Goal: Book appointment/travel/reservation

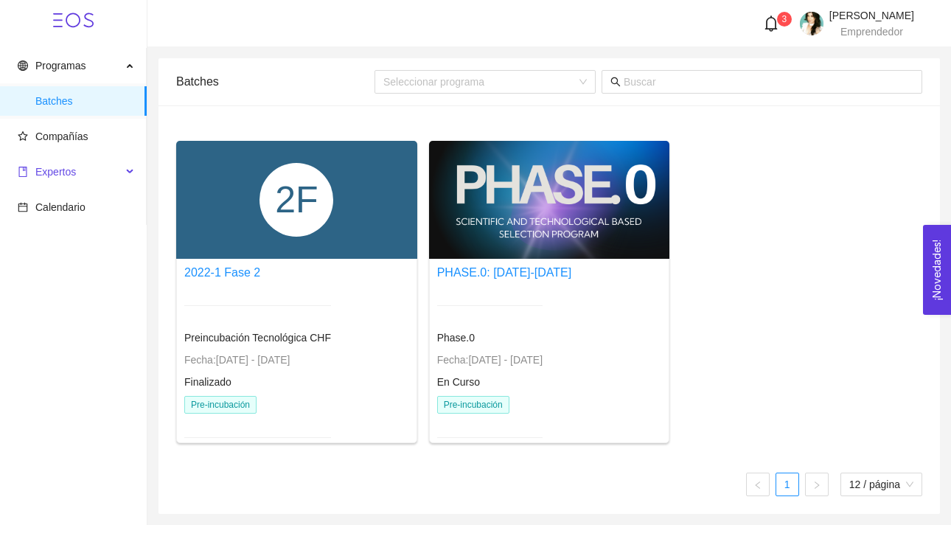
click at [68, 175] on span "Expertos" at bounding box center [55, 172] width 41 height 12
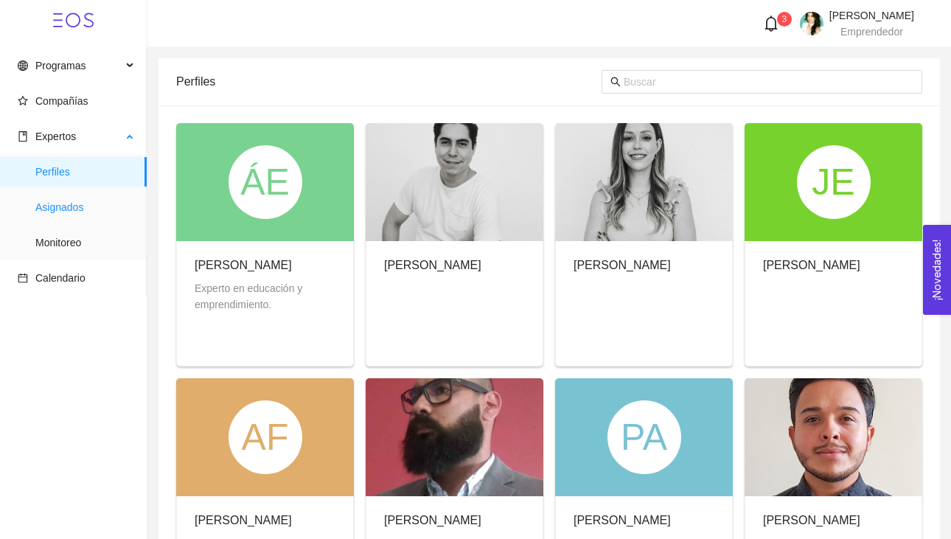
click at [67, 210] on span "Asignados" at bounding box center [84, 206] width 99 height 29
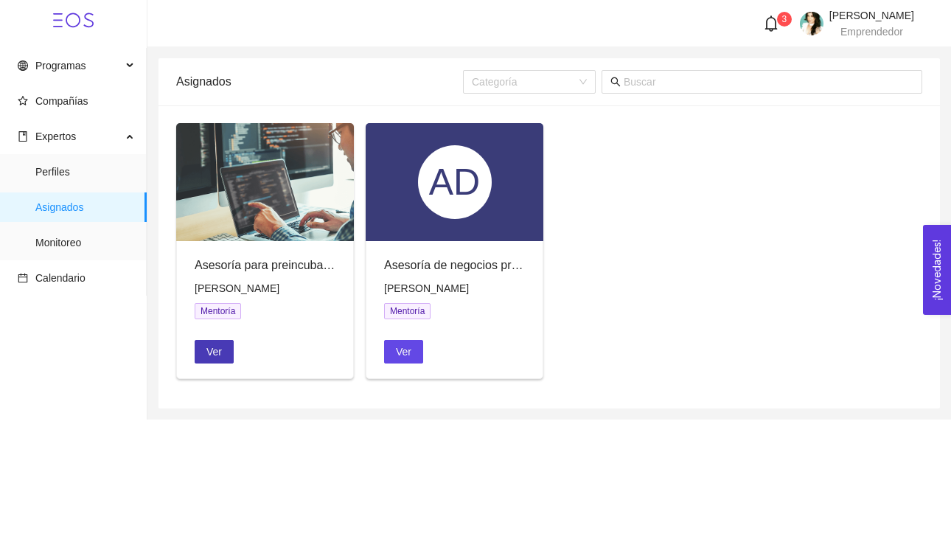
click at [214, 352] on span "Ver" at bounding box center [213, 351] width 15 height 16
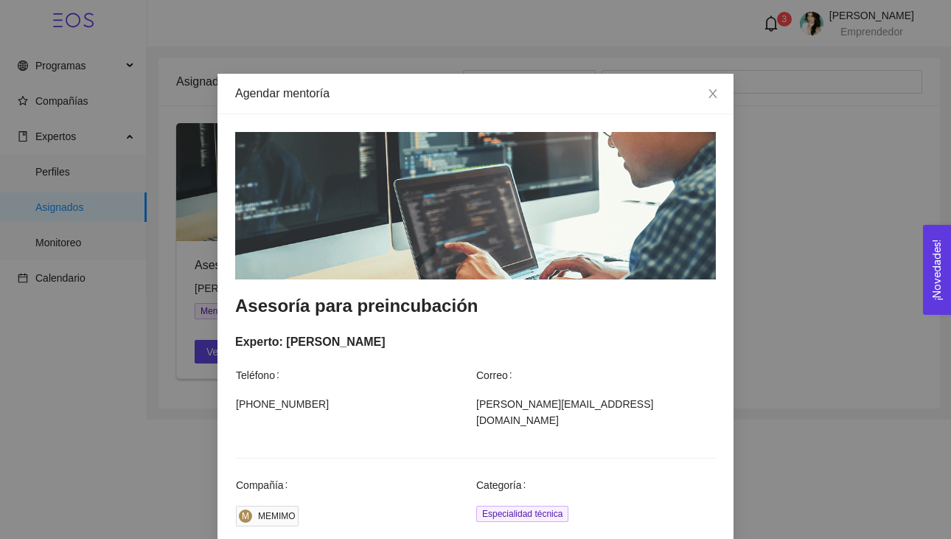
click at [817, 243] on div "Agendar mentoría Asesoría para preincubación Experto: [PERSON_NAME] Teléfono Co…" at bounding box center [475, 269] width 951 height 539
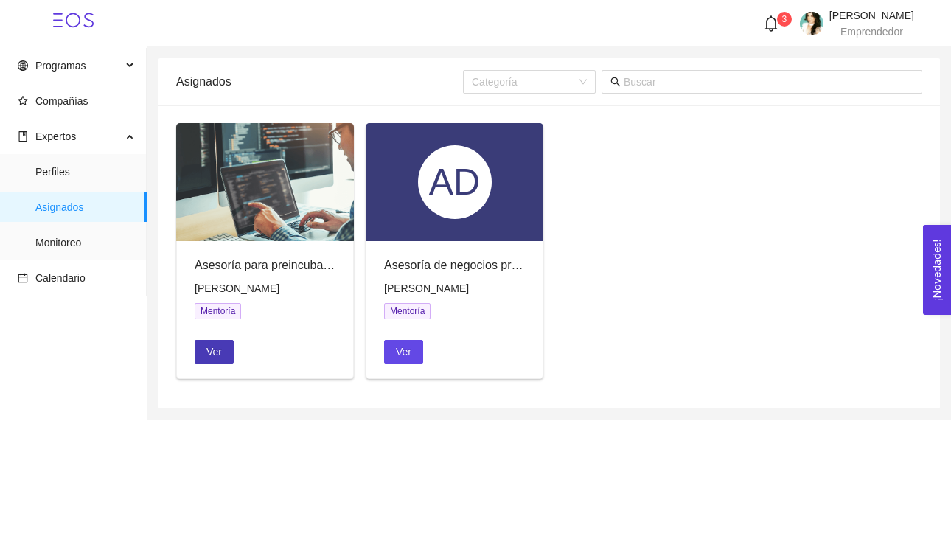
click at [212, 349] on span "Ver" at bounding box center [213, 351] width 15 height 16
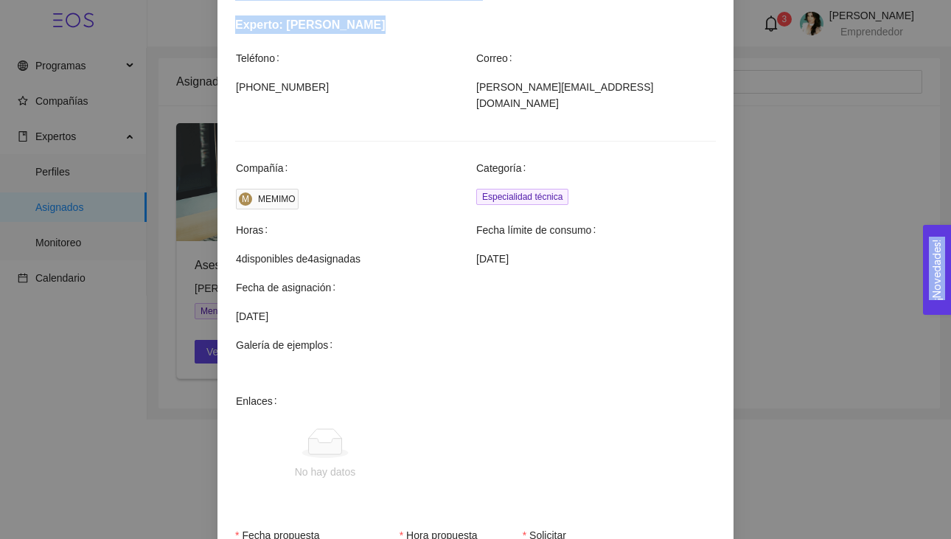
scroll to position [456, 0]
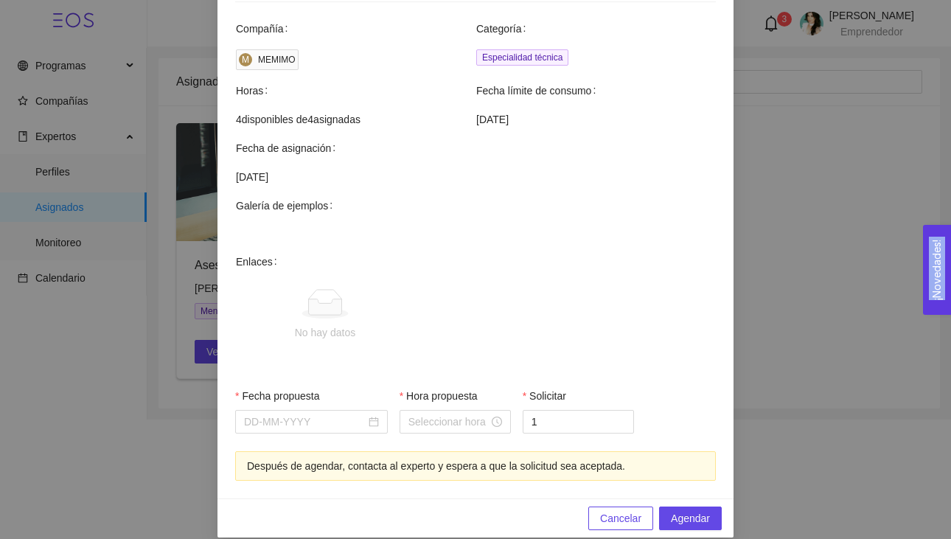
drag, startPoint x: 446, startPoint y: 354, endPoint x: 422, endPoint y: 542, distance: 189.5
click at [422, 538] on html "Programas Compañías Expertos Perfiles Asignados Monitoreo Calendario 3 [PERSON_…" at bounding box center [475, 269] width 951 height 539
click at [493, 290] on span "No hay datos" at bounding box center [499, 315] width 432 height 122
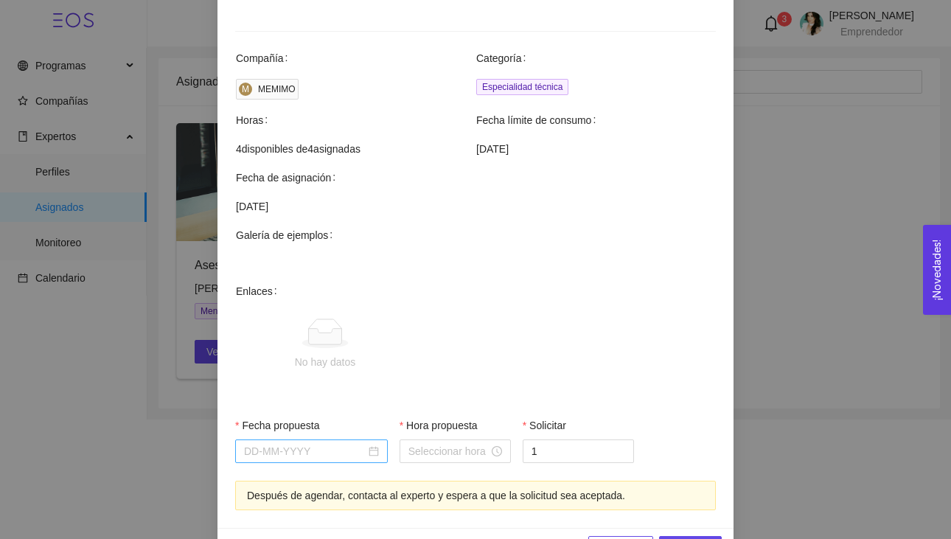
click at [374, 443] on div at bounding box center [311, 451] width 135 height 16
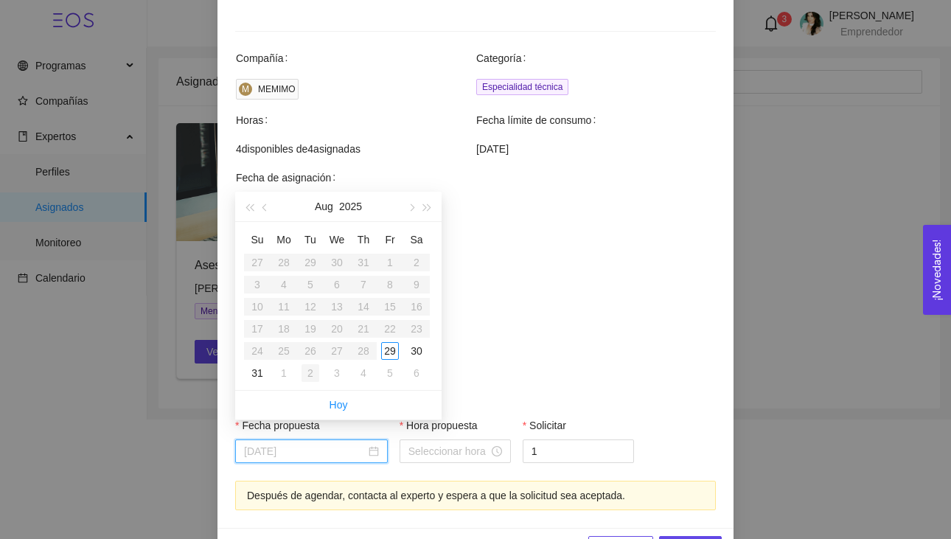
type input "[DATE]"
click at [313, 371] on div "2" at bounding box center [310, 373] width 18 height 18
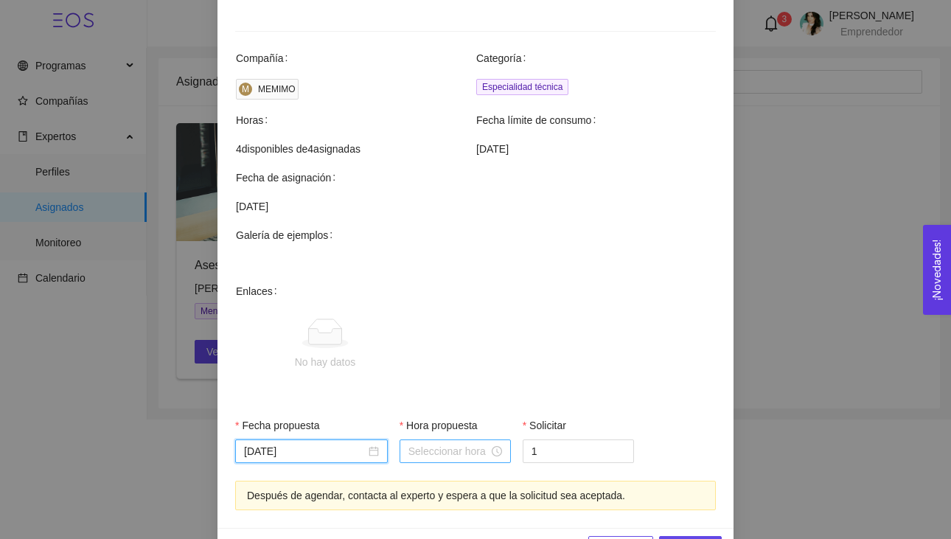
click at [469, 443] on input "Hora propuesta" at bounding box center [448, 451] width 80 height 16
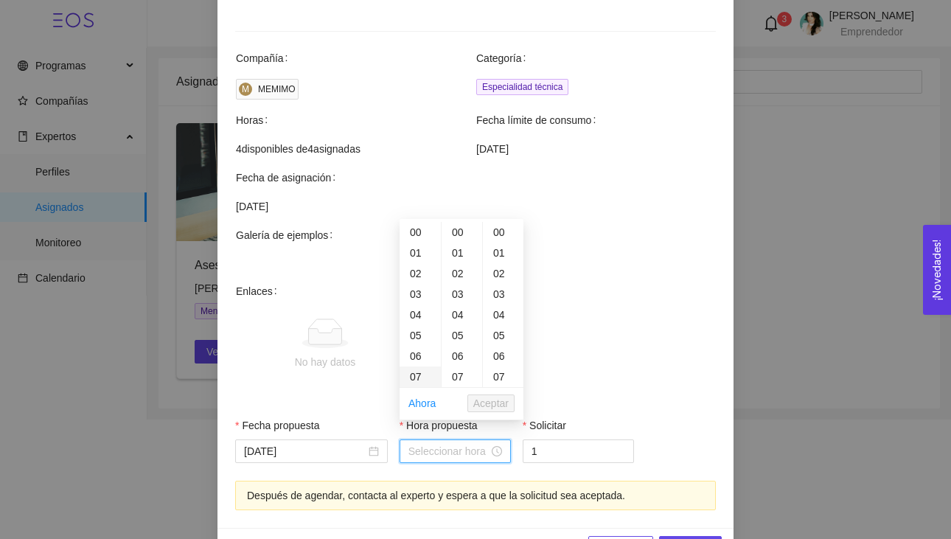
click at [413, 378] on div "07" at bounding box center [419, 376] width 41 height 21
click at [415, 270] on div "09" at bounding box center [419, 273] width 41 height 21
type input "09:00:00"
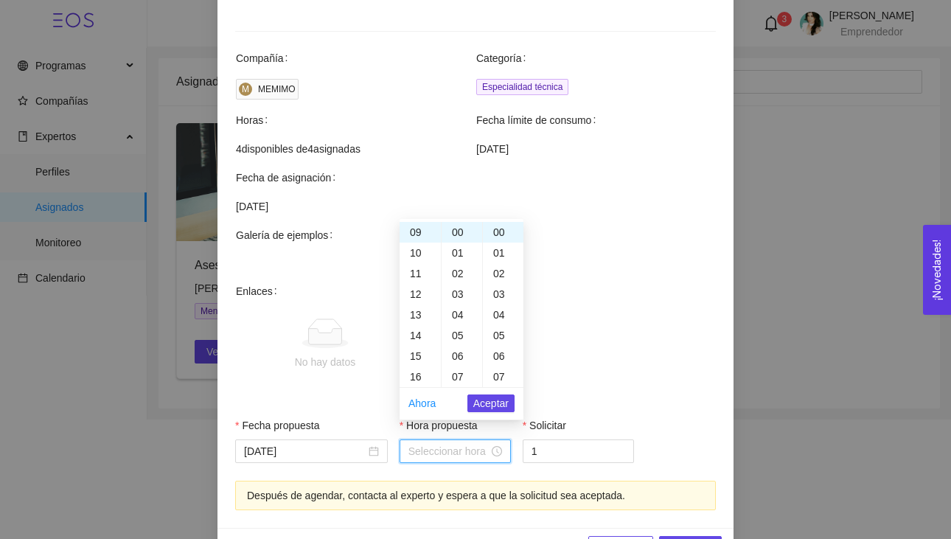
click at [654, 379] on span "No hay datos" at bounding box center [499, 344] width 432 height 122
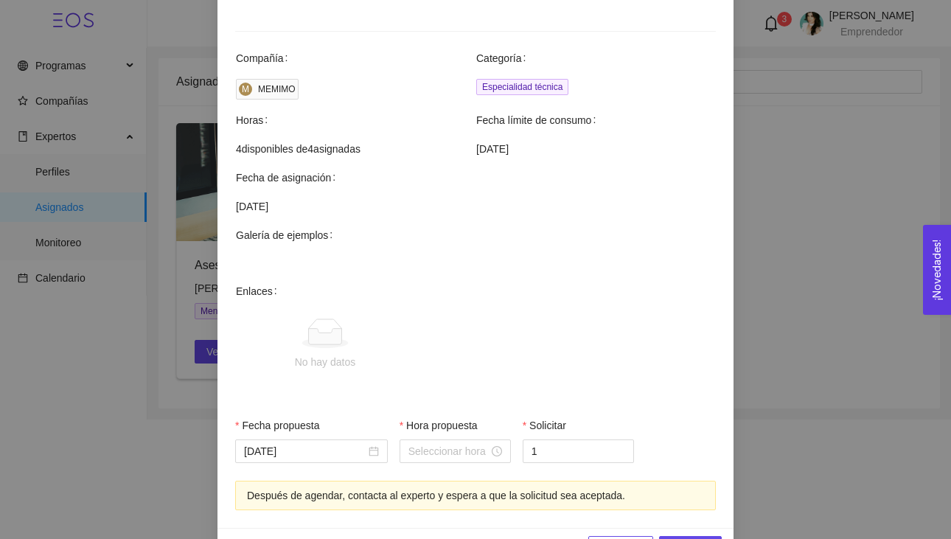
scroll to position [456, 0]
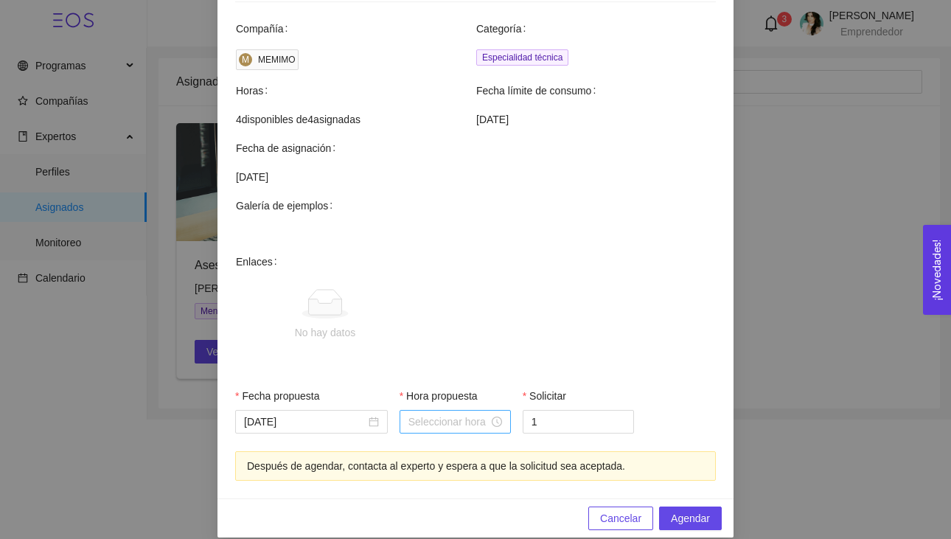
click at [484, 413] on input "Hora propuesta" at bounding box center [448, 421] width 80 height 16
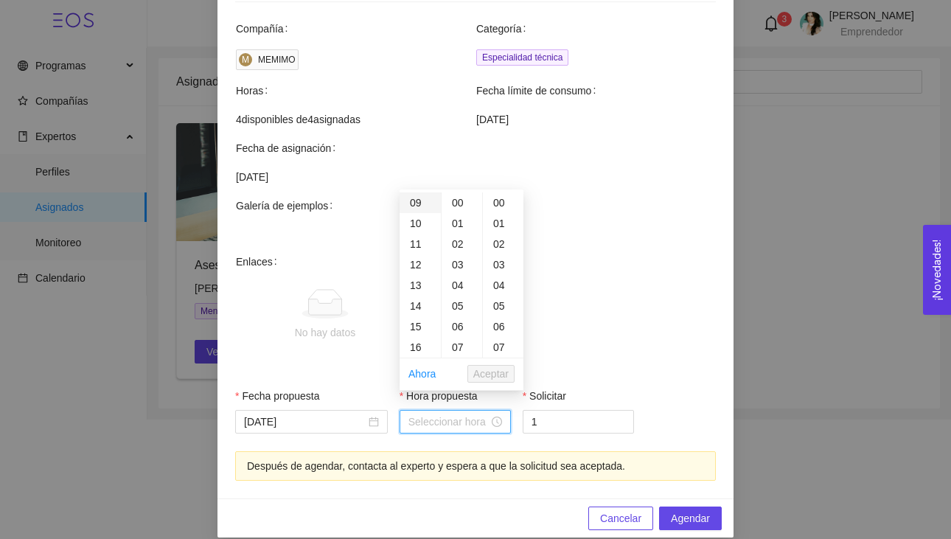
click at [415, 204] on div "09" at bounding box center [419, 202] width 41 height 21
type input "09:00:00"
click at [489, 374] on span "Aceptar" at bounding box center [490, 374] width 35 height 16
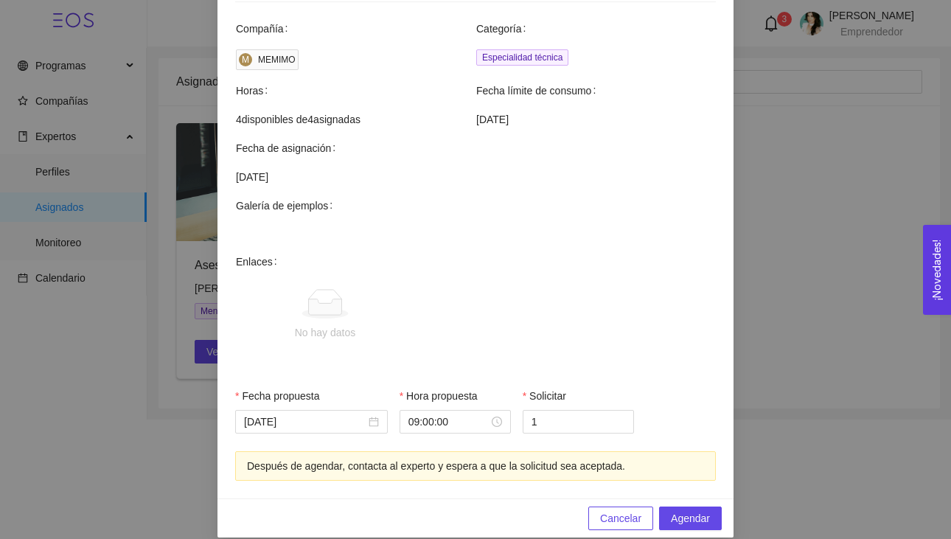
click at [623, 305] on span "No hay datos" at bounding box center [499, 315] width 432 height 122
click at [688, 510] on span "Agendar" at bounding box center [690, 518] width 39 height 16
click at [630, 510] on span "Cancelar" at bounding box center [620, 518] width 41 height 16
